Goal: Task Accomplishment & Management: Complete application form

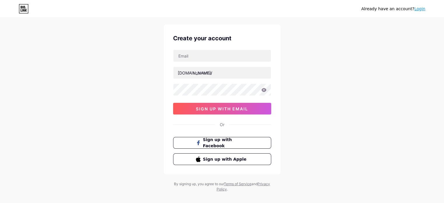
scroll to position [20, 0]
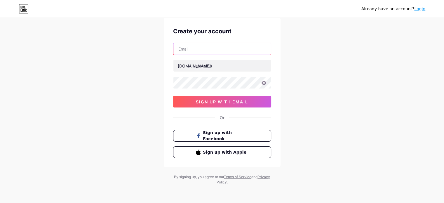
click at [189, 45] on input "text" at bounding box center [221, 49] width 97 height 12
type input "[EMAIL_ADDRESS][DOMAIN_NAME]"
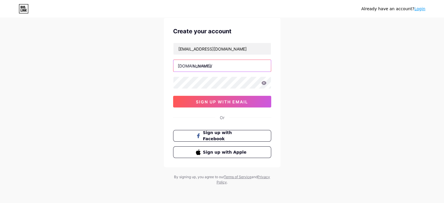
click at [229, 66] on input "text" at bounding box center [221, 66] width 97 height 12
paste input "stteresagrnoida"
type input "stteresagrnoida"
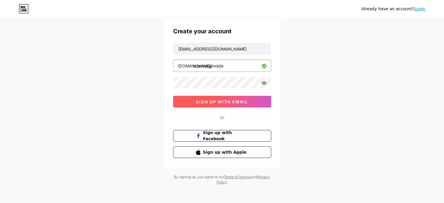
click at [242, 104] on button "sign up with email" at bounding box center [222, 102] width 98 height 12
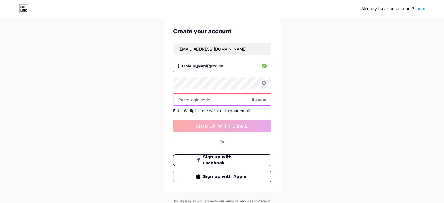
paste input "530568"
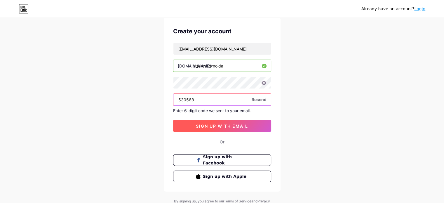
type input "530568"
click at [198, 121] on button "sign up with email" at bounding box center [222, 126] width 98 height 12
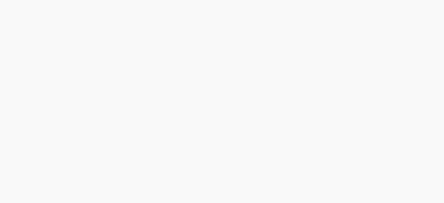
scroll to position [0, 0]
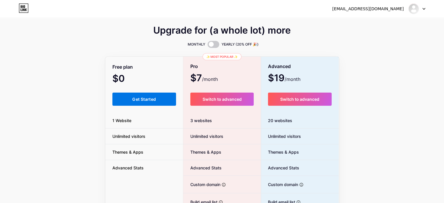
click at [158, 102] on button "Get Started" at bounding box center [144, 98] width 64 height 13
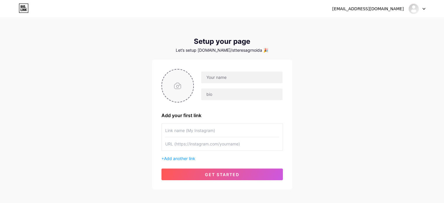
click at [176, 85] on input "file" at bounding box center [177, 85] width 31 height 32
type input "C:\fakepath\stteresaschoolnoida logo.jpg"
click at [198, 79] on div at bounding box center [238, 85] width 89 height 29
click at [211, 76] on input "text" at bounding box center [241, 77] width 81 height 12
paste input "St Teresa Gr Noida"
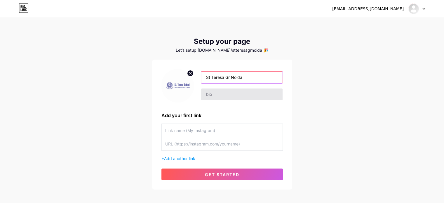
type input "St Teresa Gr Noida"
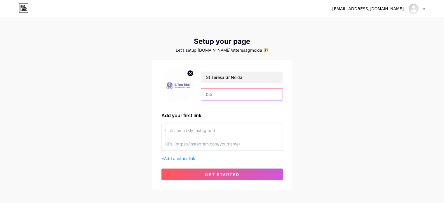
click at [229, 90] on input "text" at bounding box center [241, 94] width 81 height 12
paste input "[GEOGRAPHIC_DATA][PERSON_NAME] is managed by the [PERSON_NAME] Charitable Trust…"
type input "[GEOGRAPHIC_DATA][PERSON_NAME] is managed by the [PERSON_NAME] Charitable Trust…"
click at [176, 127] on input "text" at bounding box center [222, 130] width 114 height 13
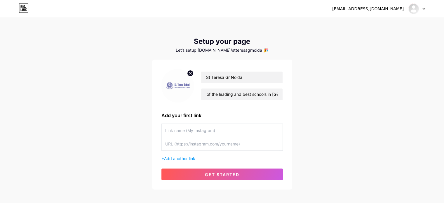
scroll to position [0, 0]
paste input "Website"
paste input "[URL][DOMAIN_NAME]"
type input "Website"
paste input "[URL][DOMAIN_NAME]"
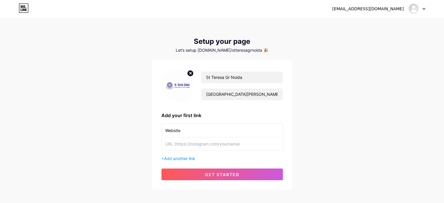
click at [200, 146] on input "text" at bounding box center [222, 143] width 114 height 13
type input "[URL][DOMAIN_NAME]"
click at [190, 159] on span "Add another link" at bounding box center [179, 158] width 31 height 5
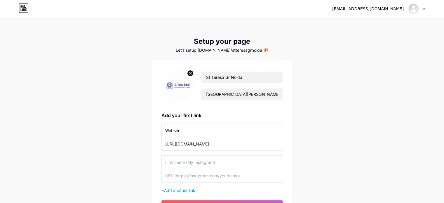
click at [190, 158] on input "text" at bounding box center [222, 161] width 114 height 13
paste input "CBSE Schools in [GEOGRAPHIC_DATA]"
type input "CBSE Schools in [GEOGRAPHIC_DATA]"
click at [202, 169] on input "text" at bounding box center [222, 175] width 114 height 13
paste input "[URL][DOMAIN_NAME]"
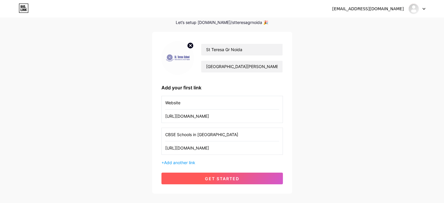
scroll to position [39, 0]
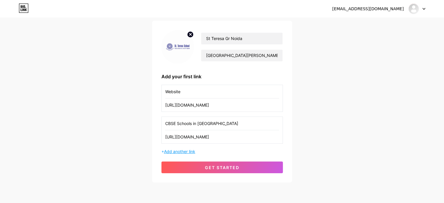
type input "[URL][DOMAIN_NAME]"
click at [189, 149] on span "Add another link" at bounding box center [179, 151] width 31 height 5
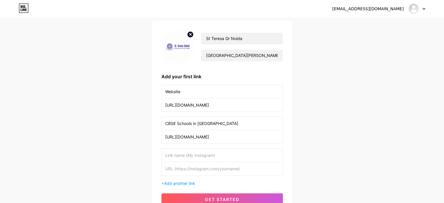
click at [181, 153] on input "text" at bounding box center [222, 154] width 114 height 13
paste input "Schools in [GEOGRAPHIC_DATA]"
type input "Schools in [GEOGRAPHIC_DATA]"
paste input "[URL][DOMAIN_NAME]"
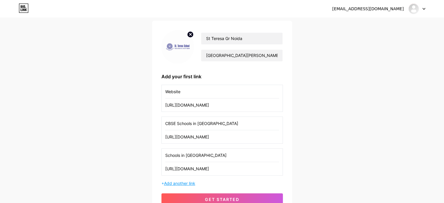
type input "[URL][DOMAIN_NAME]"
click at [188, 182] on span "Add another link" at bounding box center [179, 183] width 31 height 5
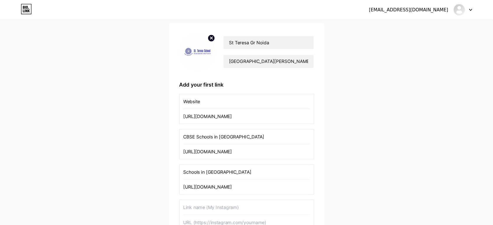
scroll to position [39, 0]
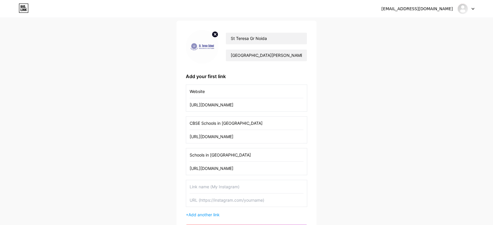
click at [209, 191] on input "text" at bounding box center [247, 186] width 114 height 13
paste input "Best school in [GEOGRAPHIC_DATA]"
type input "Best school in [GEOGRAPHIC_DATA]"
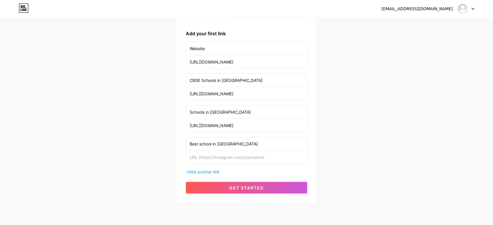
click at [207, 156] on input "text" at bounding box center [247, 157] width 114 height 13
paste input "[URL][DOMAIN_NAME]"
type input "[URL][DOMAIN_NAME]"
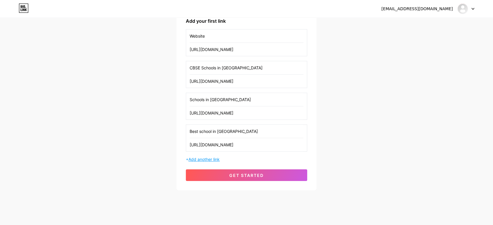
scroll to position [101, 0]
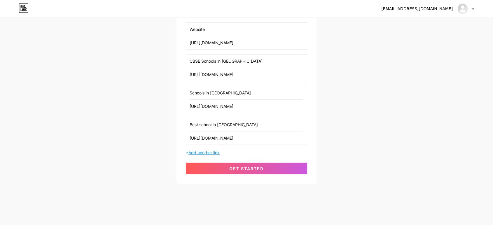
click at [202, 150] on span "Add another link" at bounding box center [203, 152] width 31 height 5
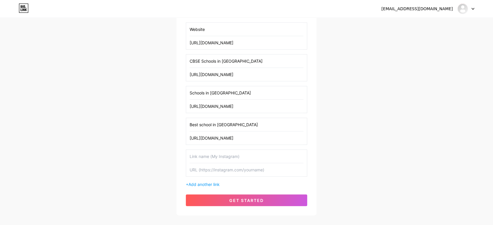
click at [203, 151] on input "text" at bounding box center [247, 156] width 114 height 13
paste input "CBSE Schools in [GEOGRAPHIC_DATA]"
type input "CBSE Schools in [GEOGRAPHIC_DATA]"
click at [234, 175] on input "text" at bounding box center [247, 169] width 114 height 13
paste input "[URL][DOMAIN_NAME]"
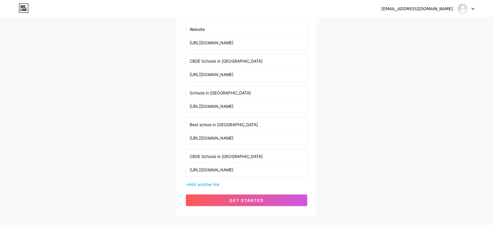
scroll to position [0, 37]
type input "[URL][DOMAIN_NAME]"
click at [208, 187] on div "St Teresa Gr Noida [GEOGRAPHIC_DATA][PERSON_NAME] is managed by the [PERSON_NAM…" at bounding box center [246, 87] width 121 height 238
click at [200, 182] on span "Add another link" at bounding box center [203, 184] width 31 height 5
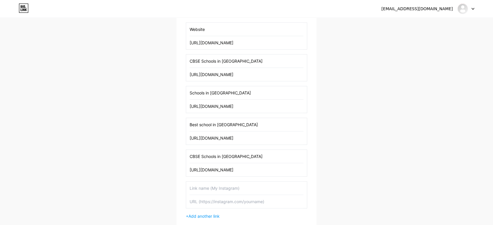
click at [201, 182] on input "text" at bounding box center [247, 188] width 114 height 13
paste input "Schools in [GEOGRAPHIC_DATA]"
type input "Schools in [GEOGRAPHIC_DATA]"
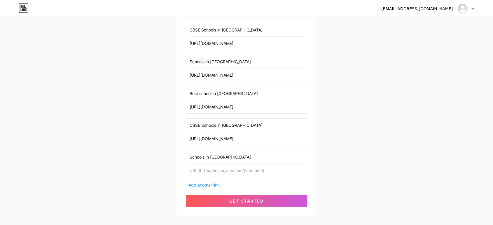
scroll to position [144, 0]
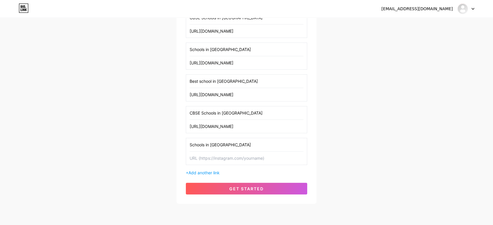
click at [232, 157] on input "text" at bounding box center [247, 158] width 114 height 13
paste input "[URL][DOMAIN_NAME]"
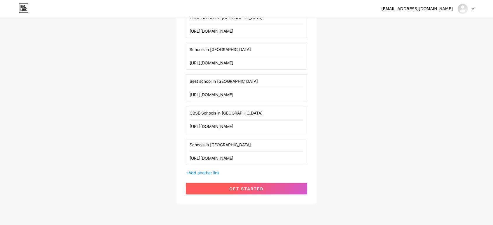
type input "[URL][DOMAIN_NAME]"
click at [225, 190] on button "get started" at bounding box center [246, 189] width 121 height 12
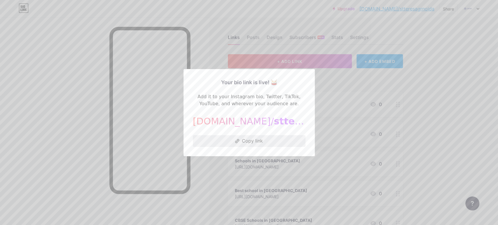
click at [247, 143] on button "Copy link" at bounding box center [249, 141] width 113 height 12
